Goal: Task Accomplishment & Management: Complete application form

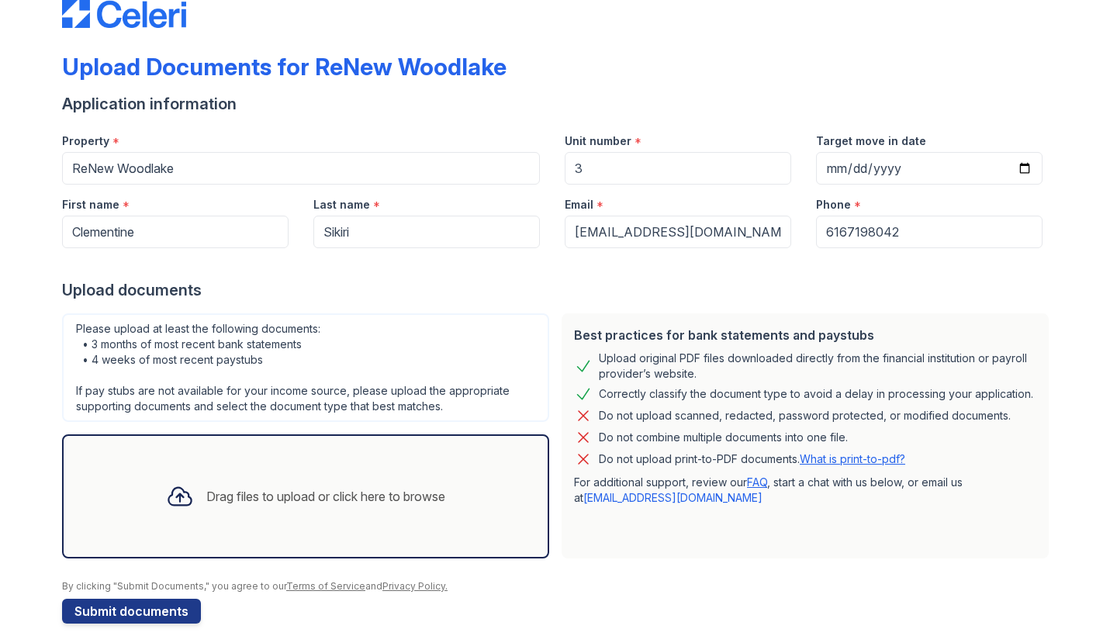
scroll to position [48, 0]
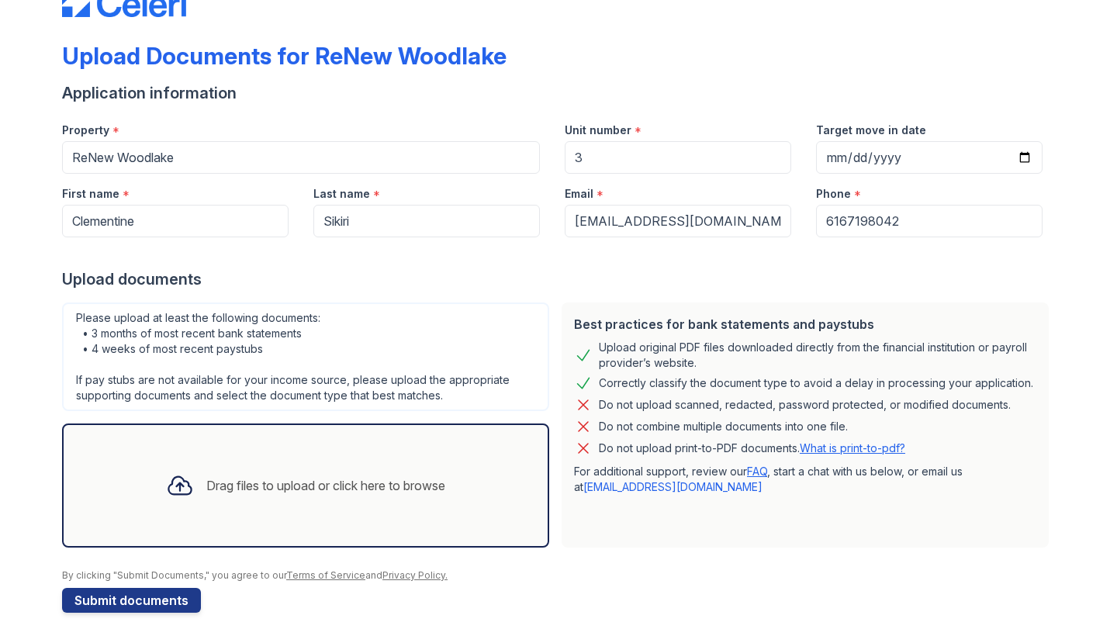
click at [338, 468] on div "Drag files to upload or click here to browse" at bounding box center [306, 485] width 304 height 53
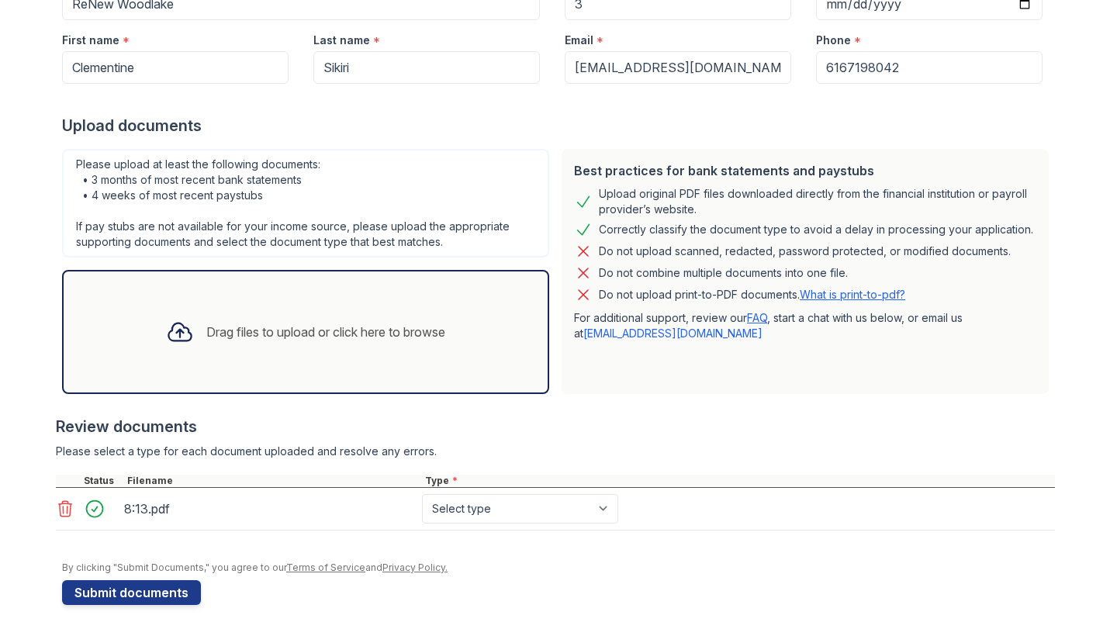
scroll to position [0, 0]
click at [286, 346] on div "Drag files to upload or click here to browse" at bounding box center [306, 331] width 304 height 53
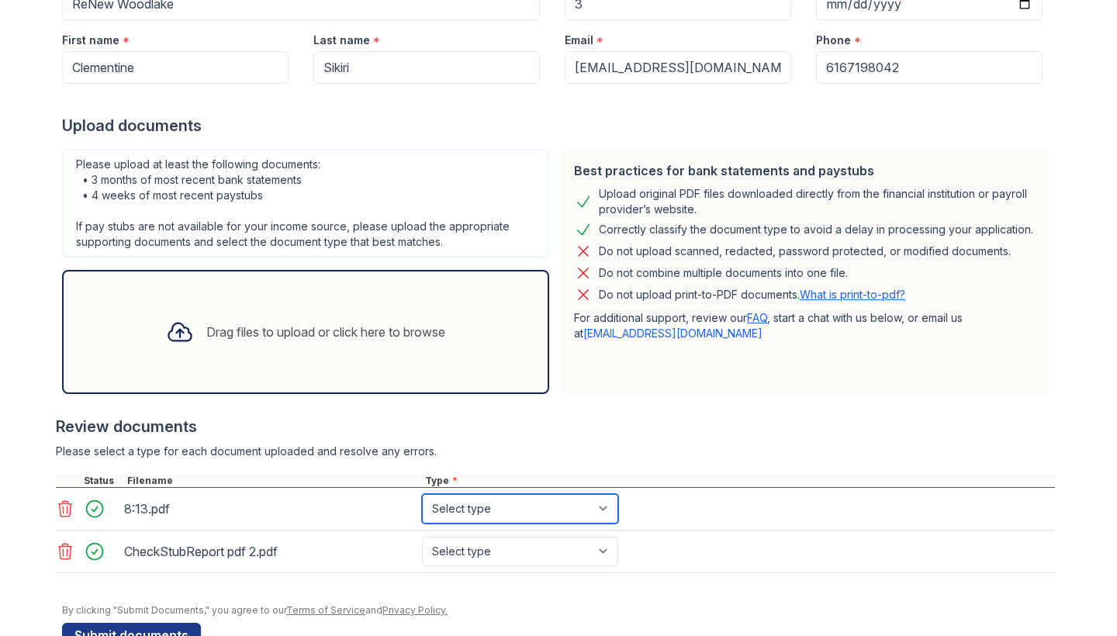
select select "paystub"
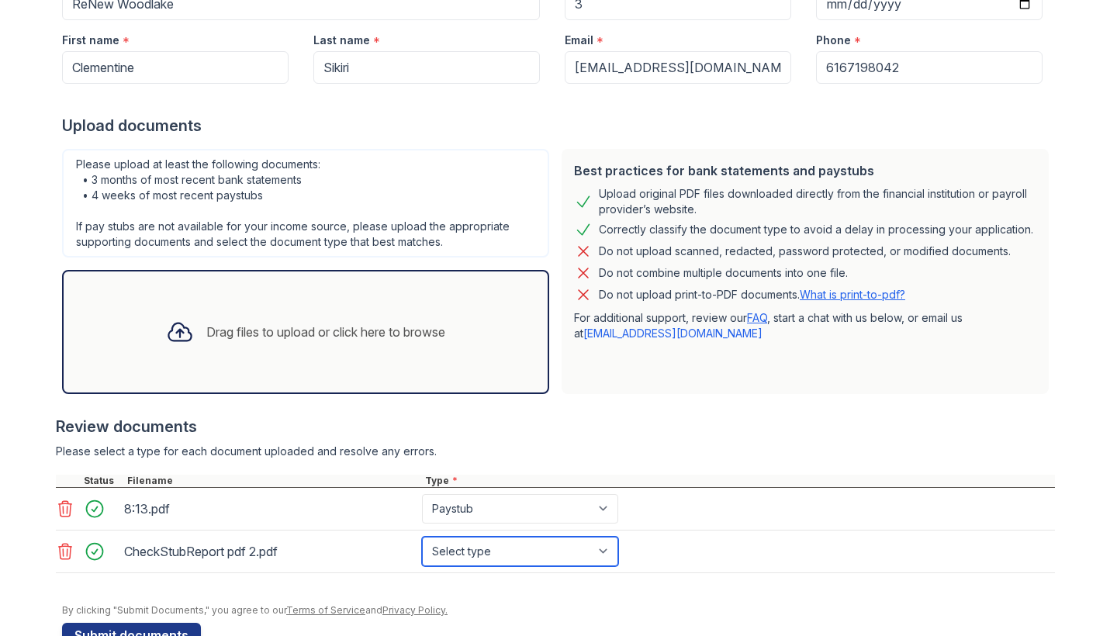
select select "paystub"
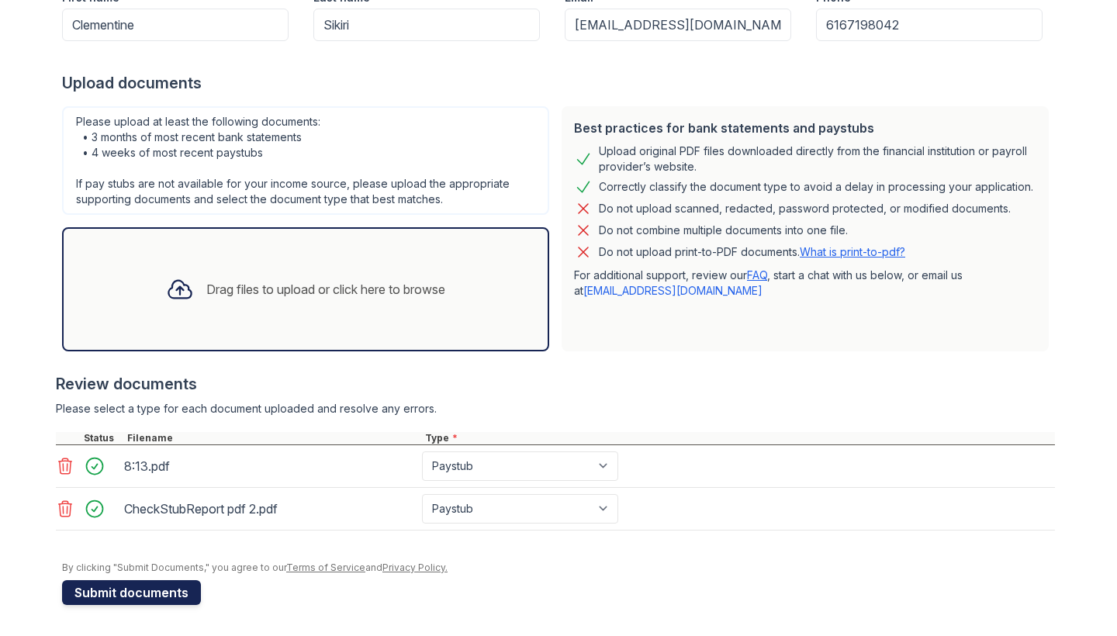
click at [173, 588] on button "Submit documents" at bounding box center [131, 592] width 139 height 25
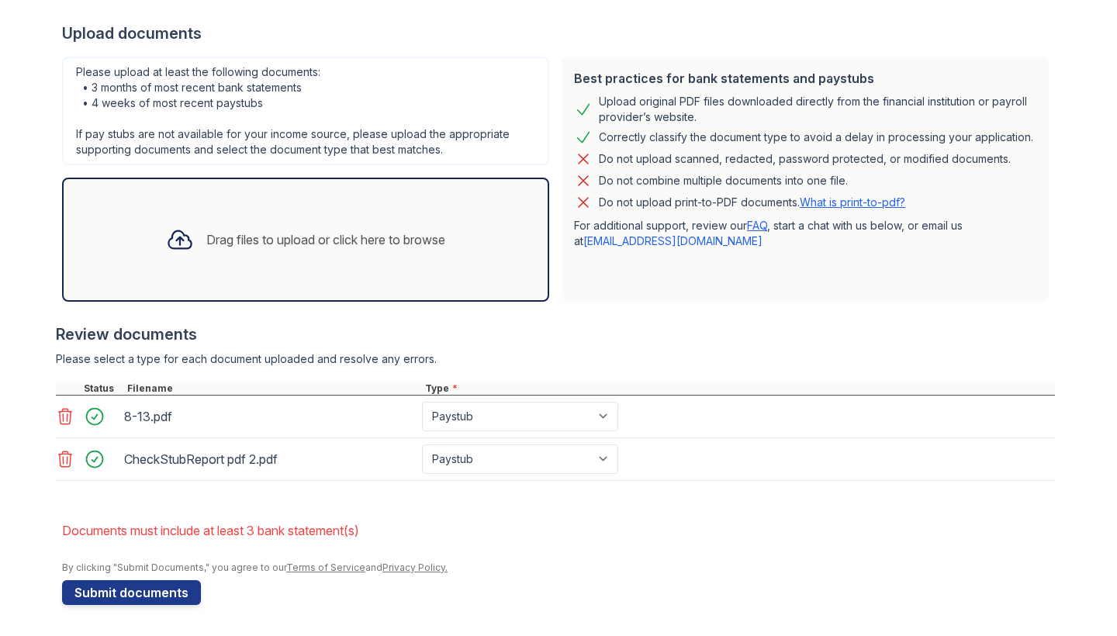
click at [372, 216] on div "Drag files to upload or click here to browse" at bounding box center [306, 239] width 304 height 53
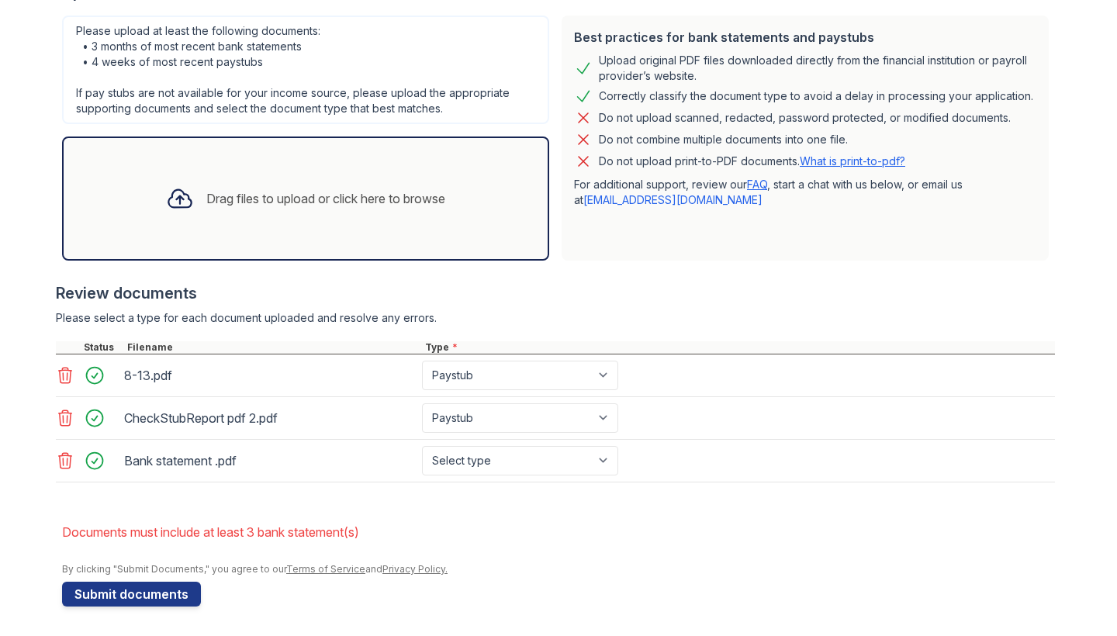
scroll to position [379, 0]
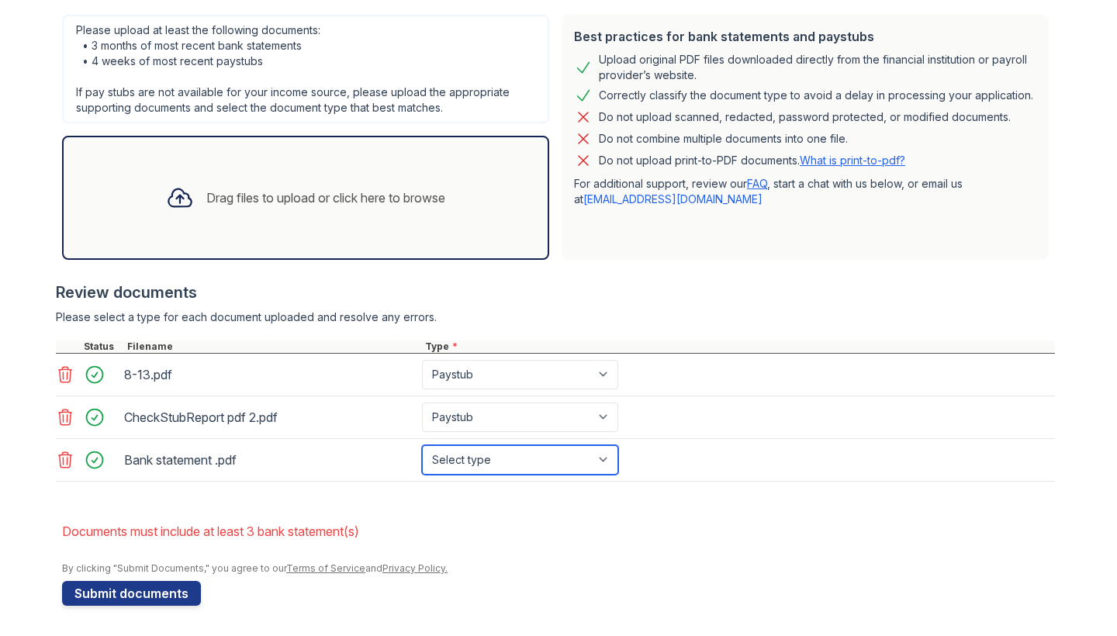
select select "bank_statement"
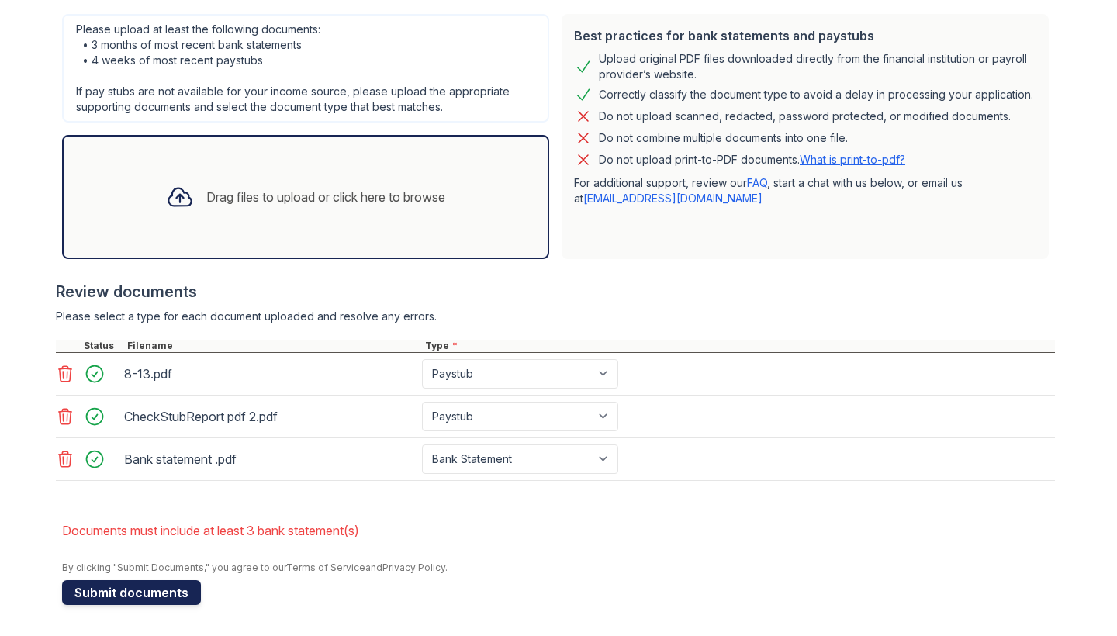
click at [149, 592] on button "Submit documents" at bounding box center [131, 592] width 139 height 25
click at [195, 200] on div at bounding box center [180, 197] width 40 height 40
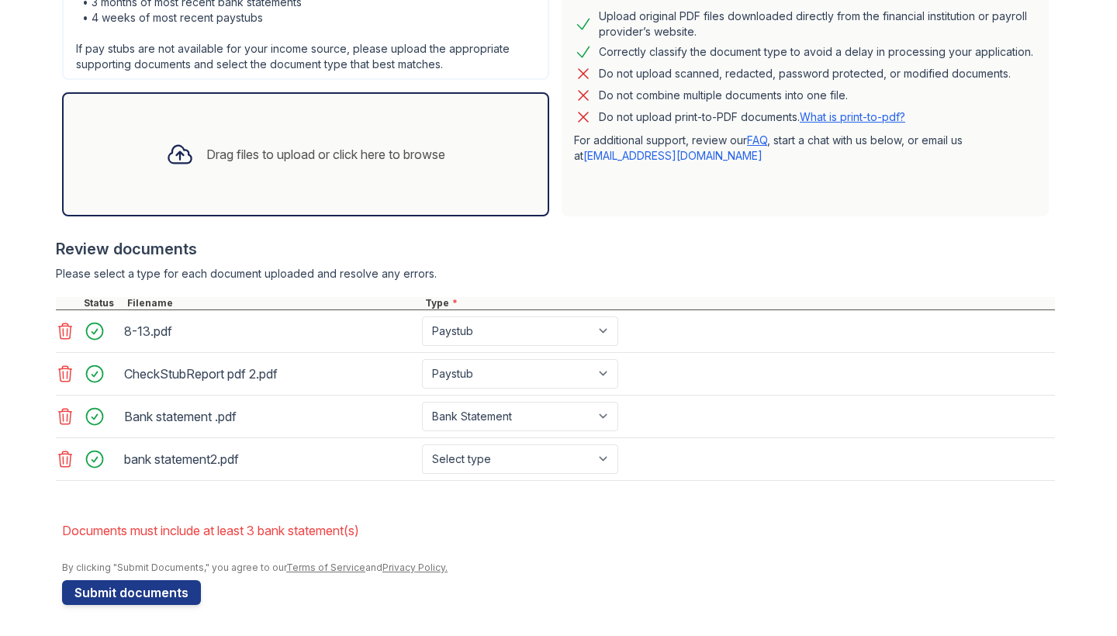
scroll to position [423, 0]
click at [348, 175] on div "Drag files to upload or click here to browse" at bounding box center [306, 154] width 304 height 53
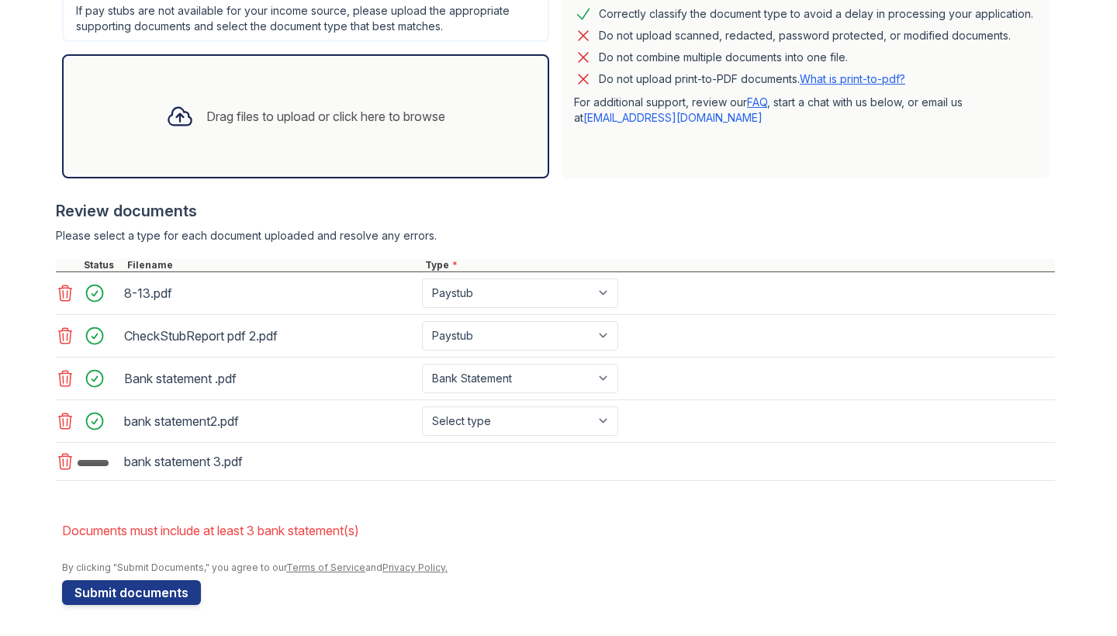
scroll to position [461, 0]
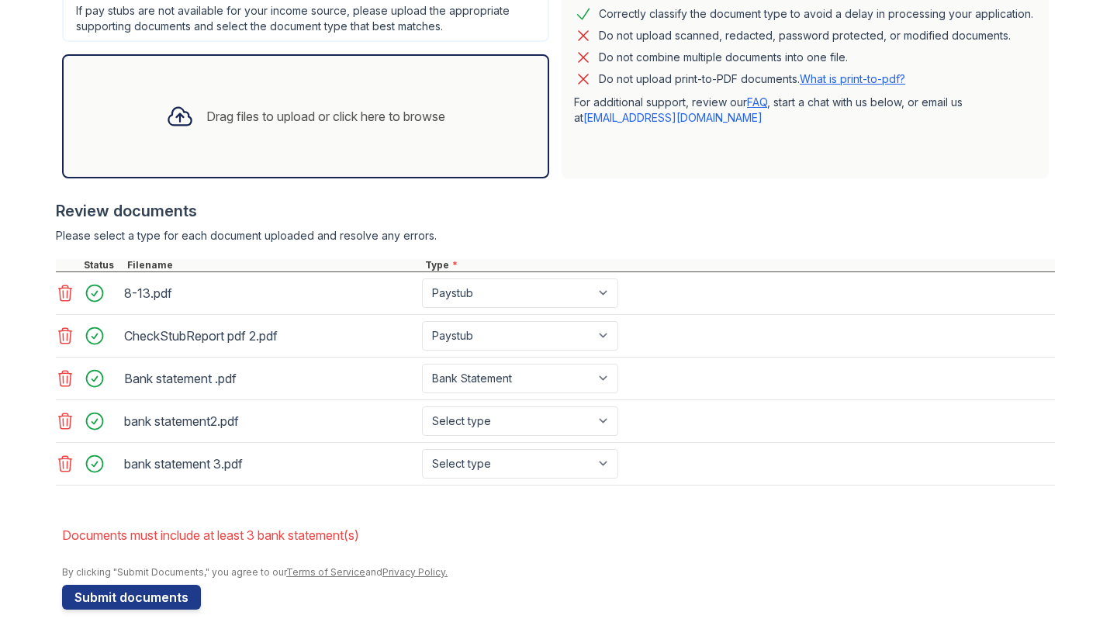
click at [174, 580] on form "Application information Property * ReNew Woodlake Unit number * 3 Target move i…" at bounding box center [558, 161] width 992 height 896
click at [174, 595] on button "Submit documents" at bounding box center [131, 597] width 139 height 25
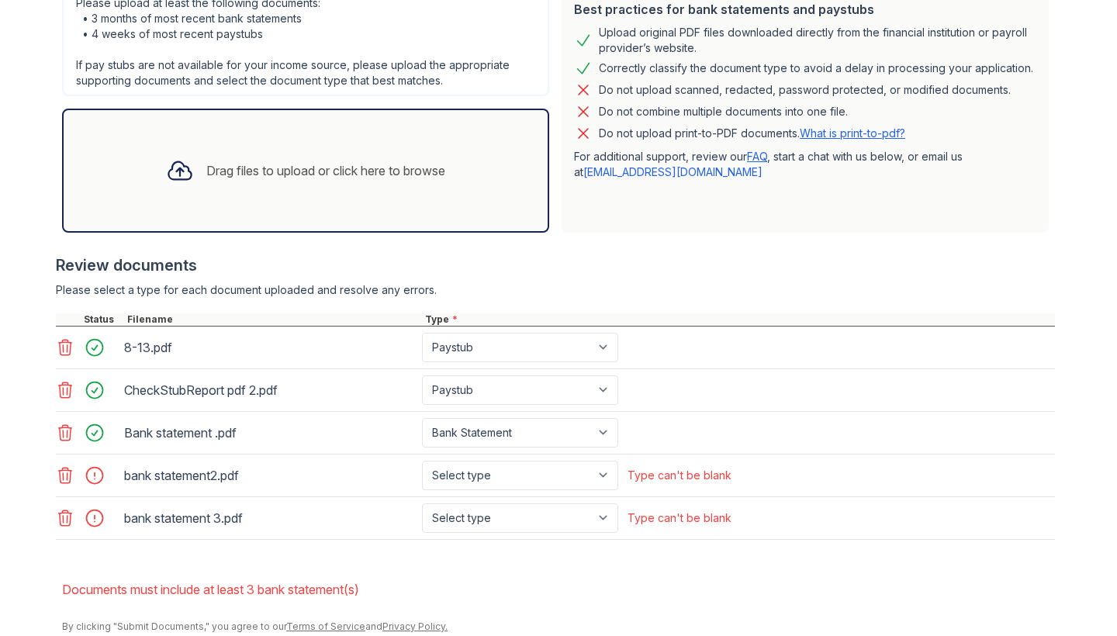
scroll to position [409, 0]
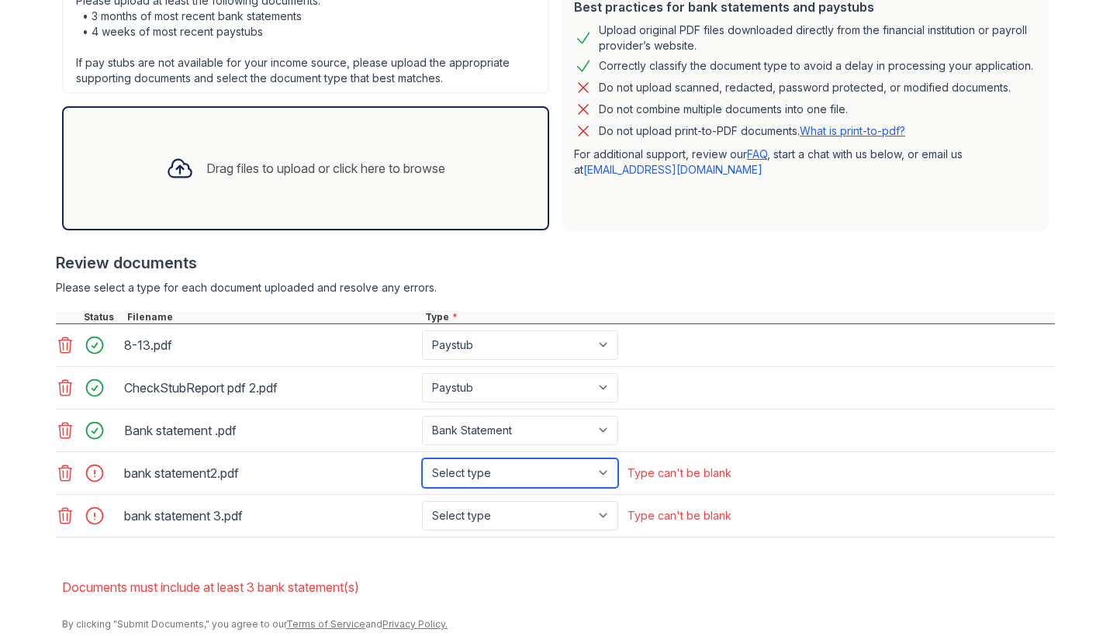
select select "bank_statement"
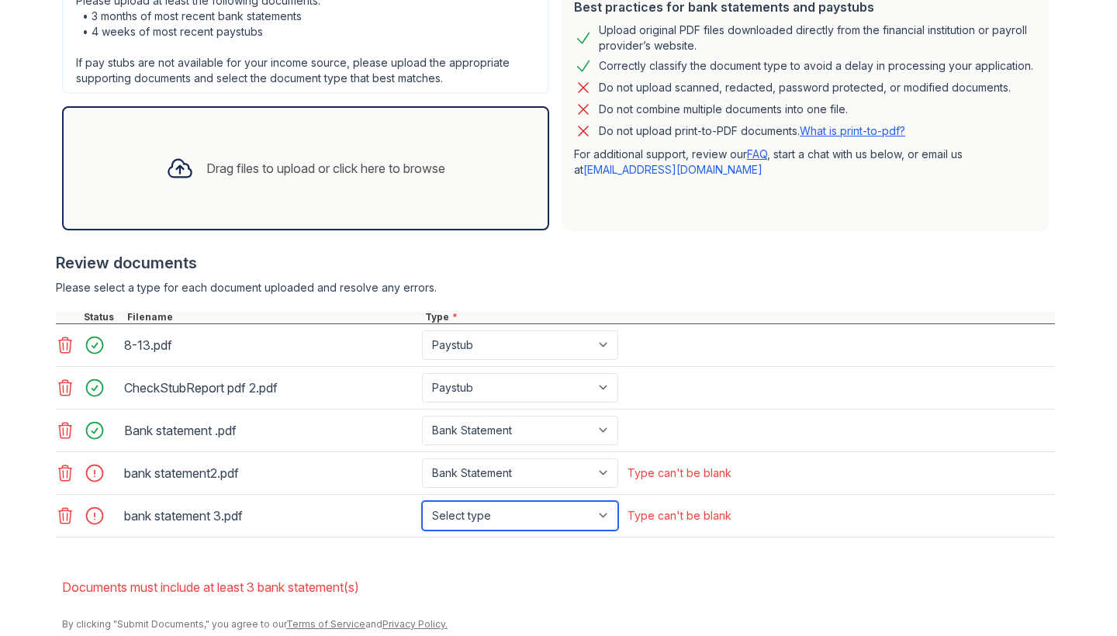
select select "bank_statement"
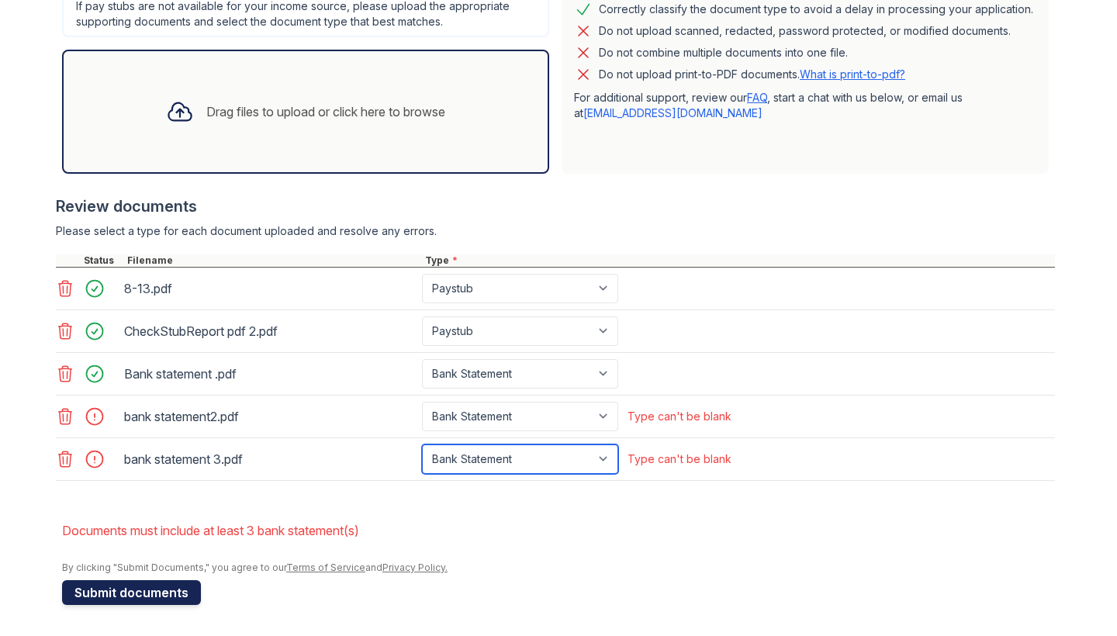
scroll to position [465, 0]
click at [165, 587] on button "Submit documents" at bounding box center [131, 592] width 139 height 25
